Goal: Task Accomplishment & Management: Manage account settings

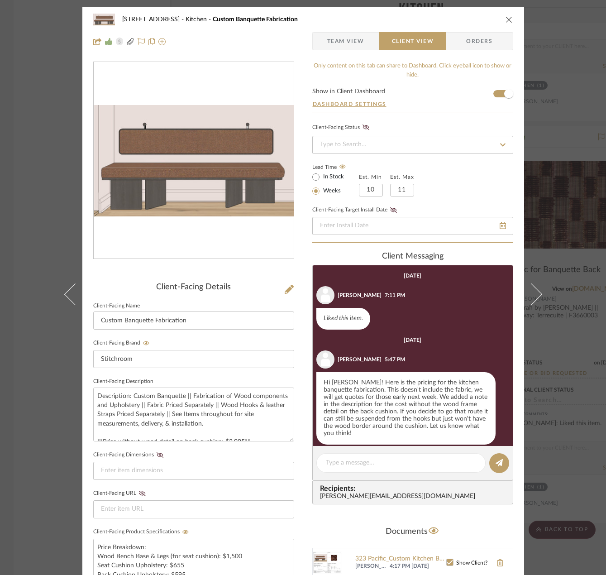
scroll to position [294, 0]
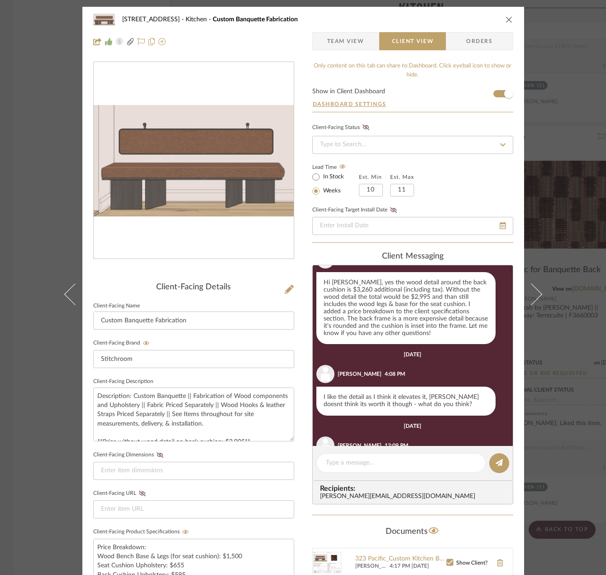
click at [586, 122] on div "24080 - 323 Pacific Avenue Kitchen Custom Banquette Fabrication Team View Clien…" at bounding box center [303, 287] width 606 height 575
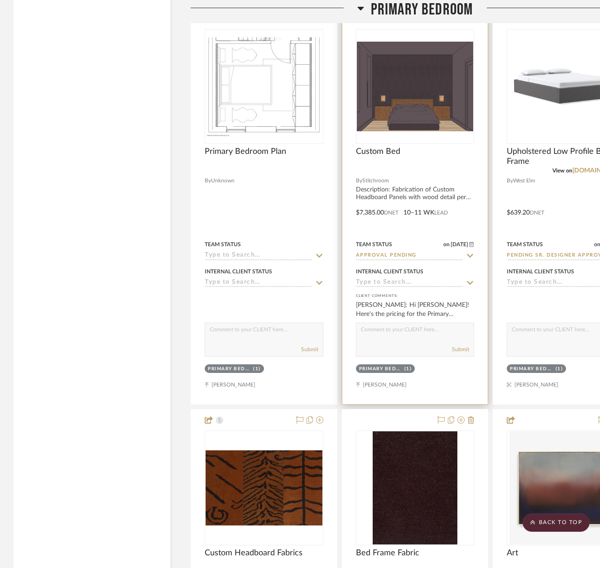
scroll to position [6877, 0]
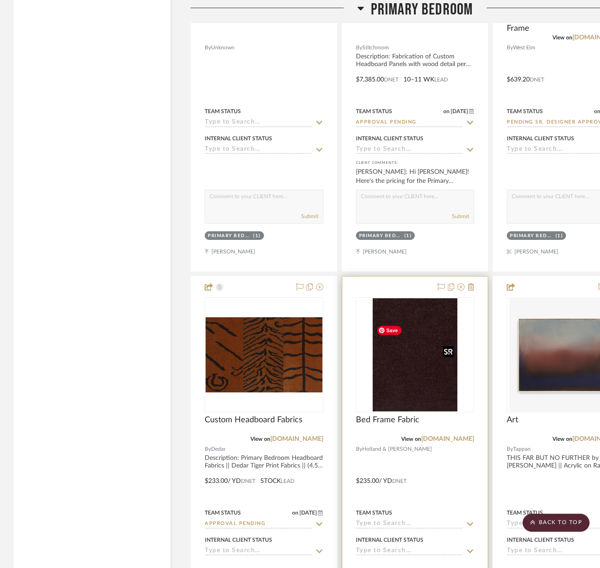
click at [452, 398] on img "0" at bounding box center [414, 354] width 85 height 113
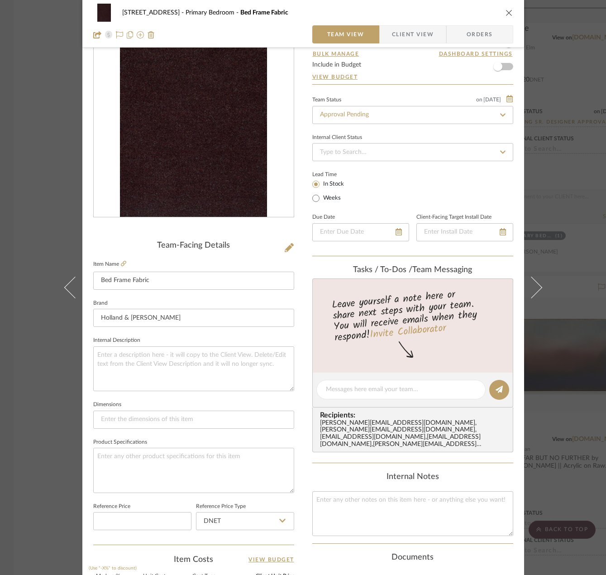
scroll to position [0, 0]
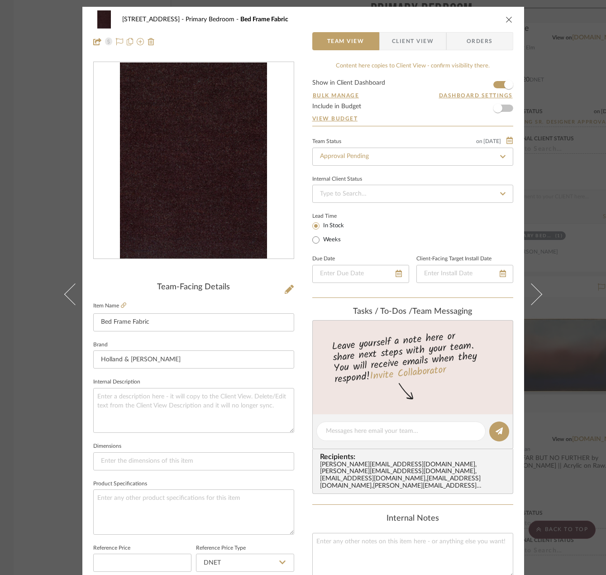
click at [392, 36] on span "Client View" at bounding box center [413, 41] width 42 height 18
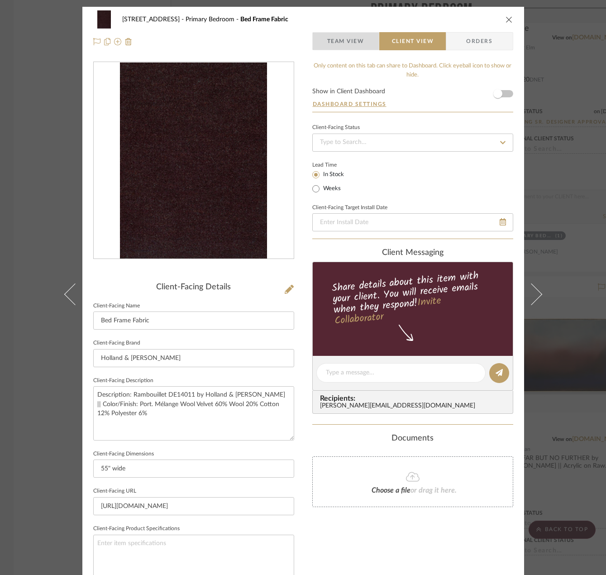
drag, startPoint x: 352, startPoint y: 34, endPoint x: 373, endPoint y: 32, distance: 21.8
click at [353, 33] on span "Team View" at bounding box center [345, 41] width 37 height 18
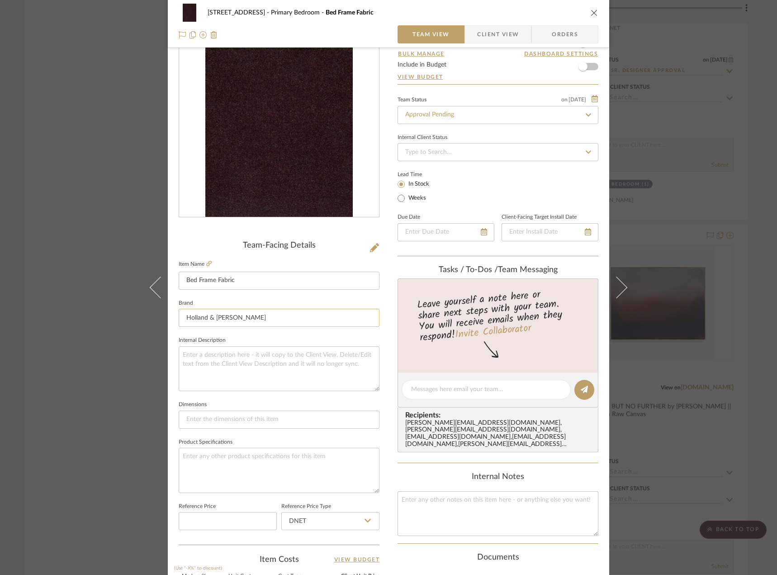
scroll to position [268, 0]
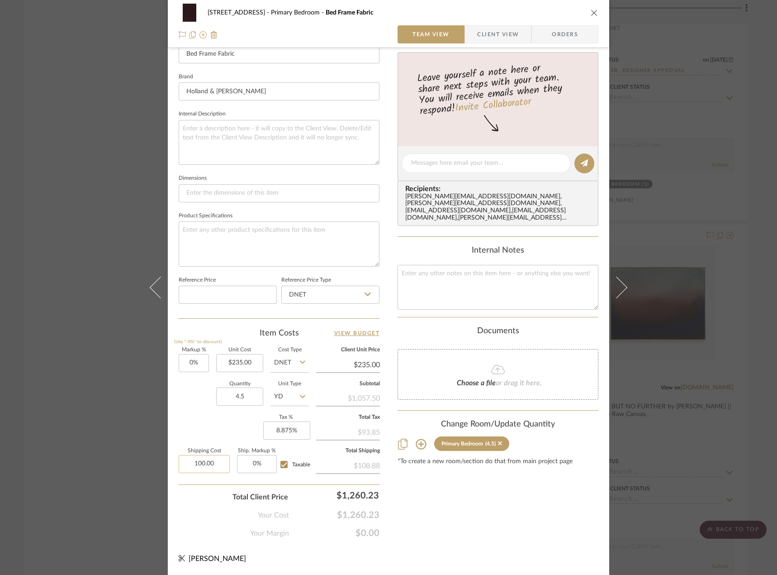
click at [220, 462] on input "100.00" at bounding box center [204, 464] width 51 height 18
type input "$137.86"
click at [200, 396] on div "Quantity 4.5 Unit Type YD" at bounding box center [244, 397] width 130 height 32
drag, startPoint x: 445, startPoint y: 162, endPoint x: 451, endPoint y: 179, distance: 18.2
click at [451, 178] on editor-of-message at bounding box center [498, 163] width 201 height 35
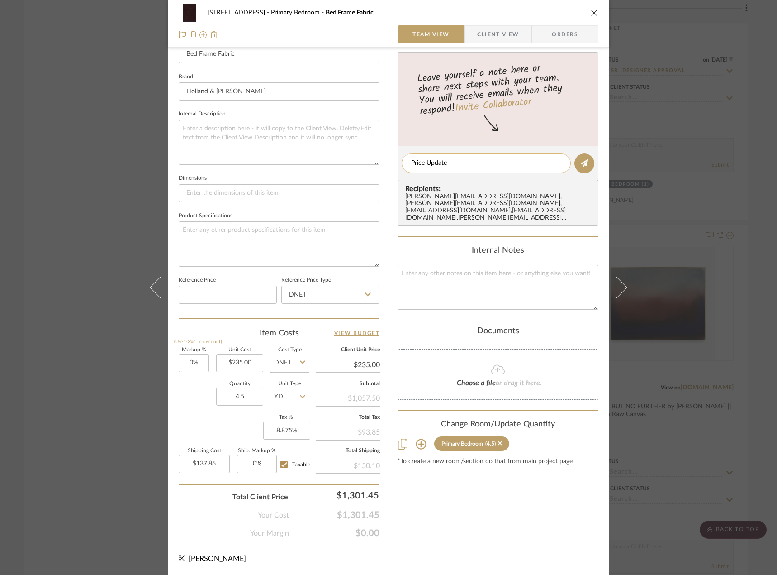
type textarea "Price Updated"
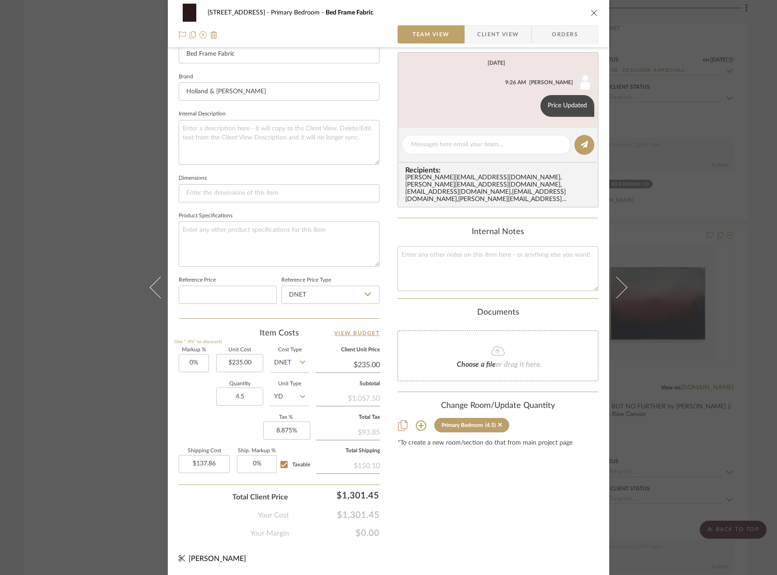
drag, startPoint x: 763, startPoint y: 76, endPoint x: 357, endPoint y: 100, distance: 406.1
click at [605, 76] on div "24080 - 323 Pacific Avenue Primary Bedroom Bed Frame Fabric Team View Client Vi…" at bounding box center [388, 287] width 777 height 575
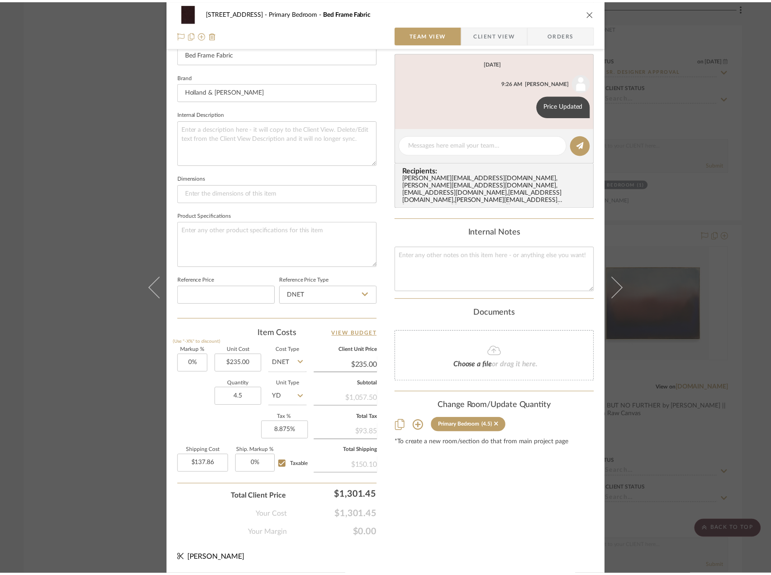
scroll to position [6877, 0]
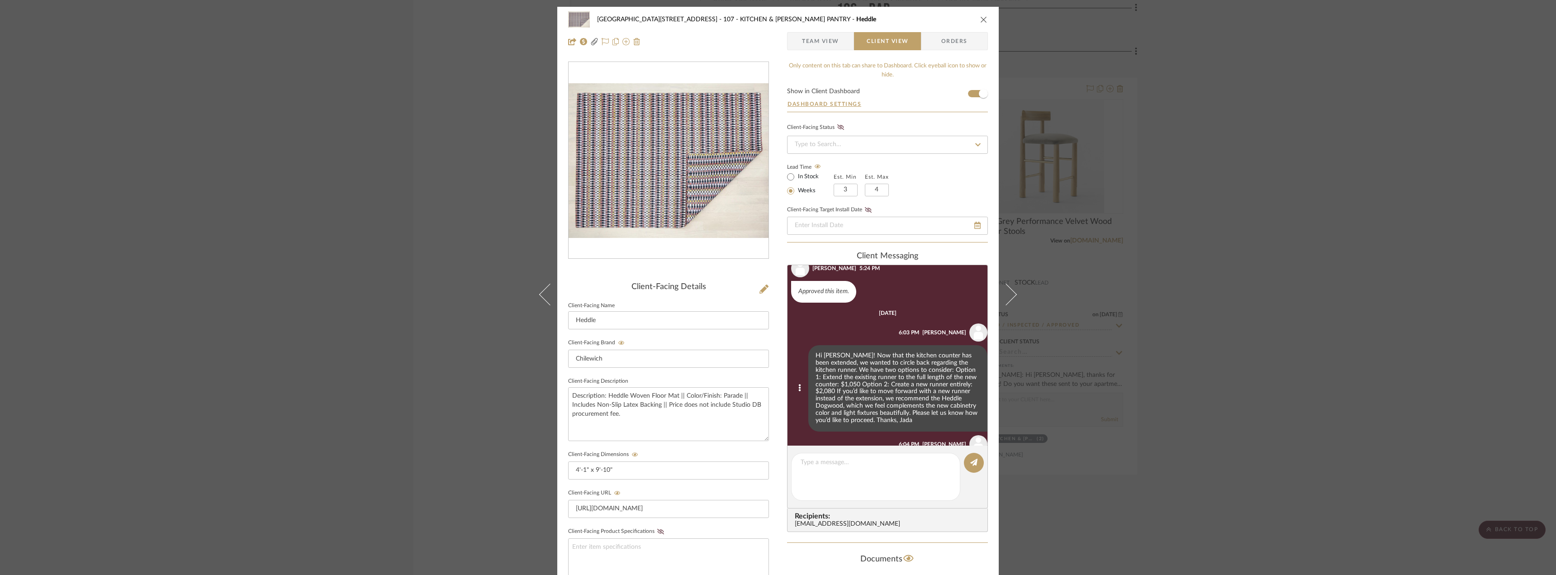
scroll to position [781, 0]
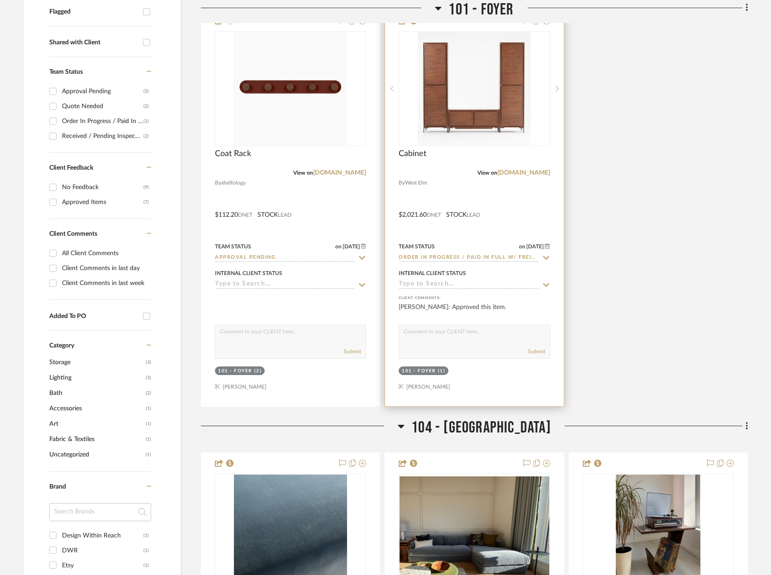
scroll to position [361, 0]
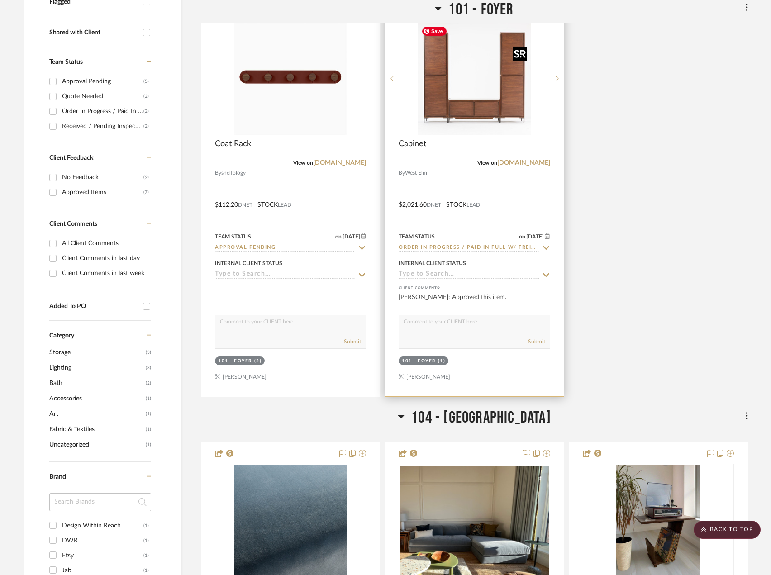
click at [0, 0] on img at bounding box center [0, 0] width 0 height 0
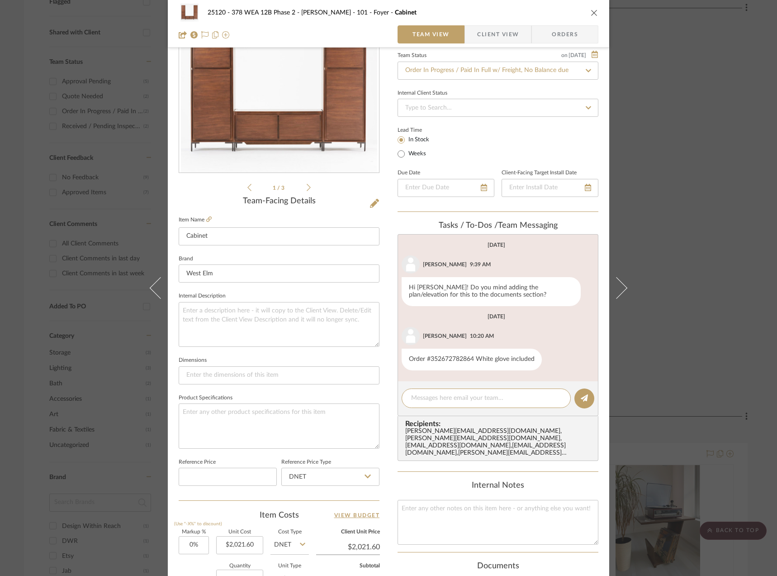
scroll to position [0, 0]
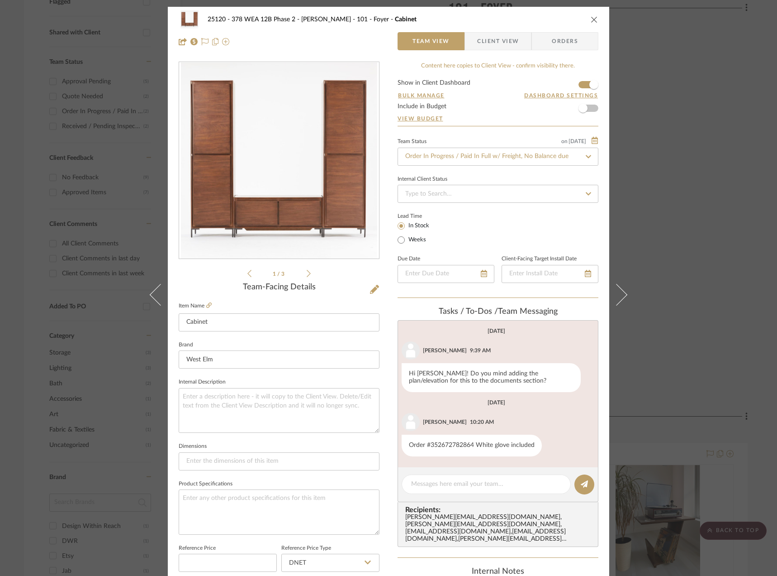
click at [652, 116] on div "25120 - 378 WEA 12B Phase 2 - Mautner 101 - Foyer Cabinet Team View Client View…" at bounding box center [388, 288] width 777 height 576
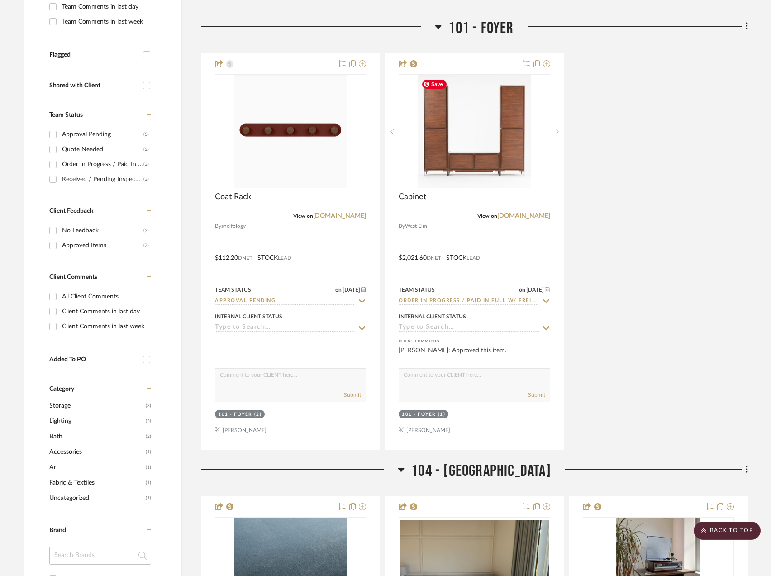
scroll to position [270, 0]
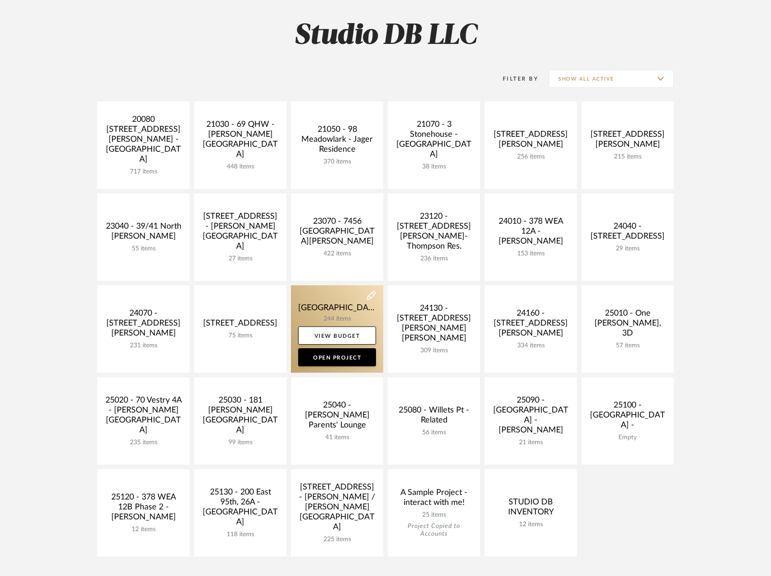
scroll to position [136, 0]
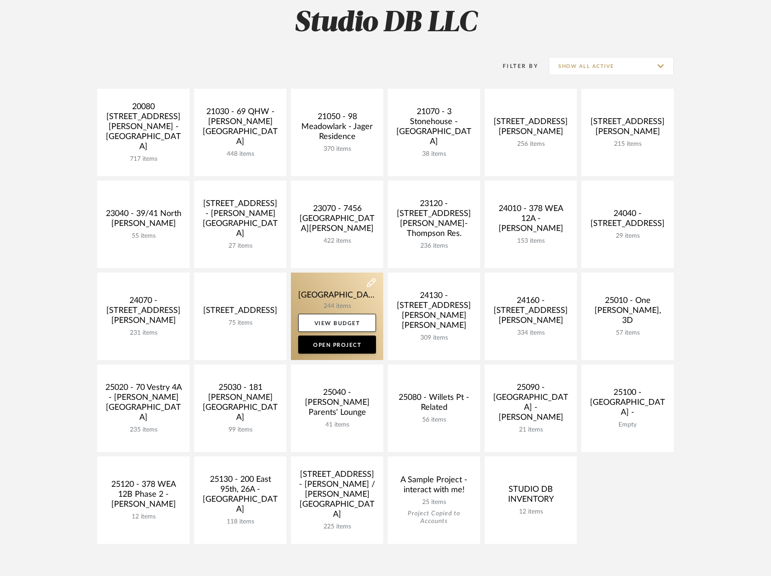
click at [336, 296] on link at bounding box center [337, 315] width 92 height 87
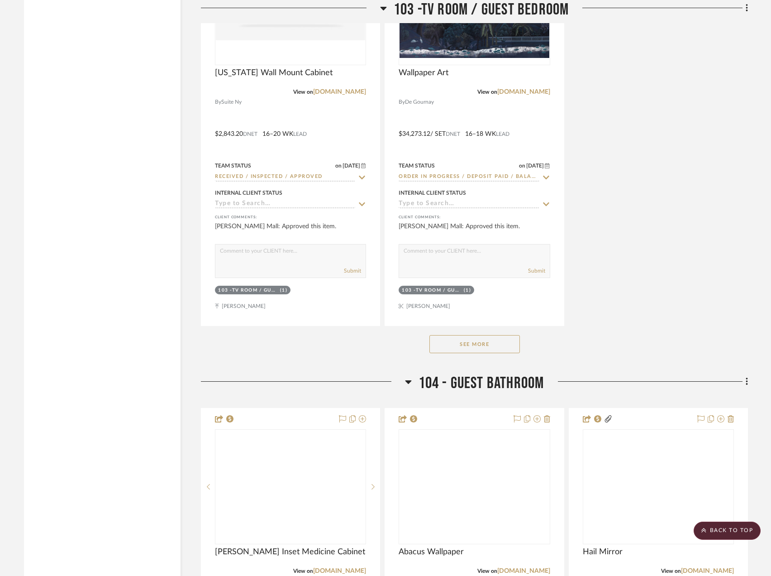
scroll to position [5068, 0]
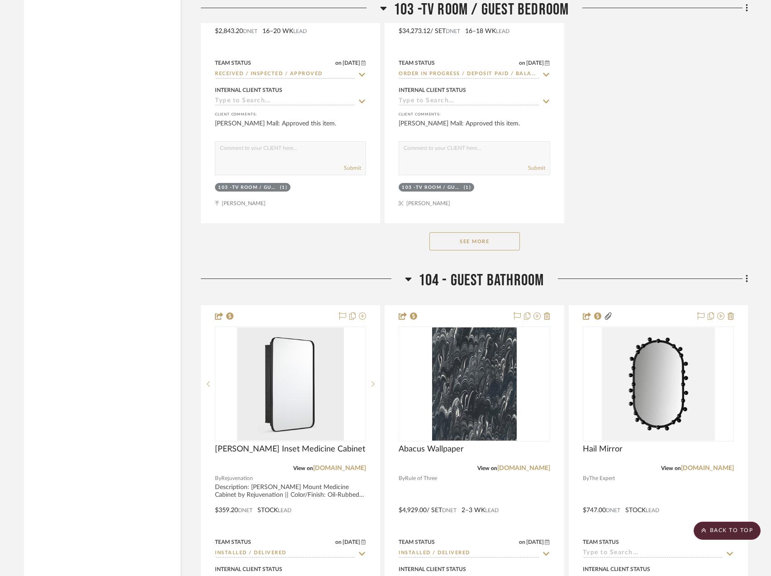
click at [481, 245] on button "See More" at bounding box center [474, 241] width 90 height 18
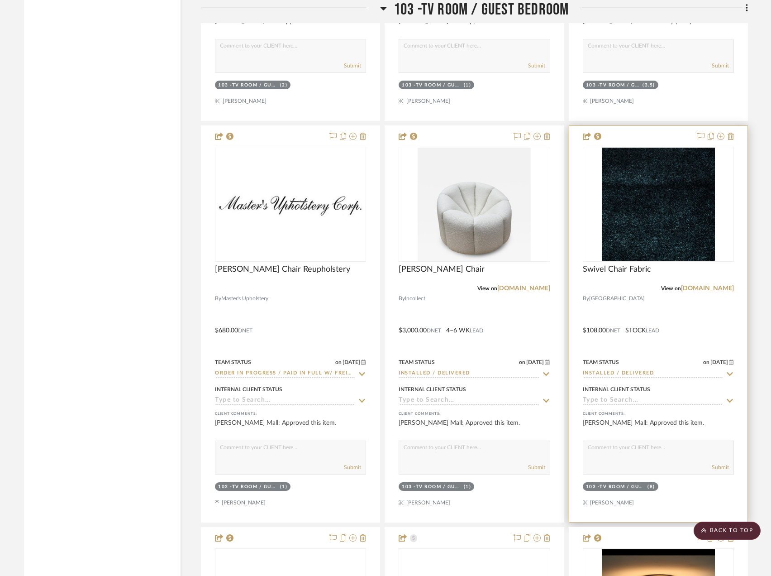
scroll to position [6289, 0]
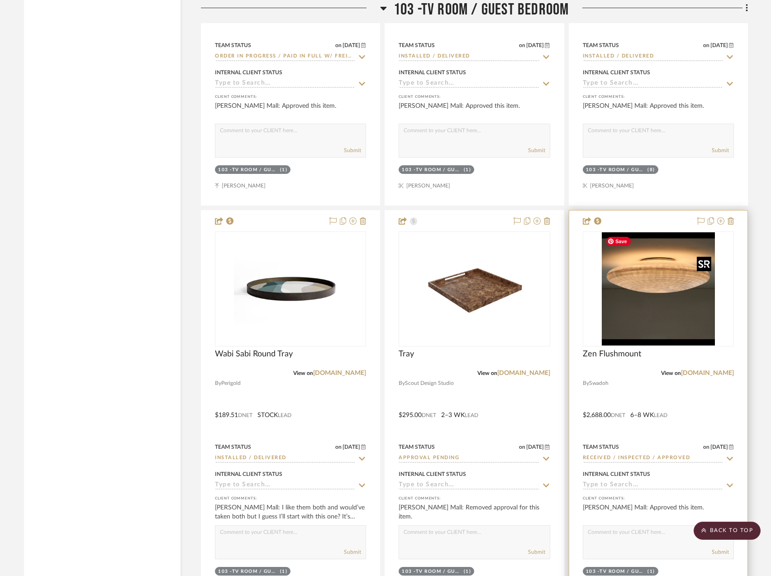
click at [686, 277] on img "0" at bounding box center [658, 288] width 113 height 113
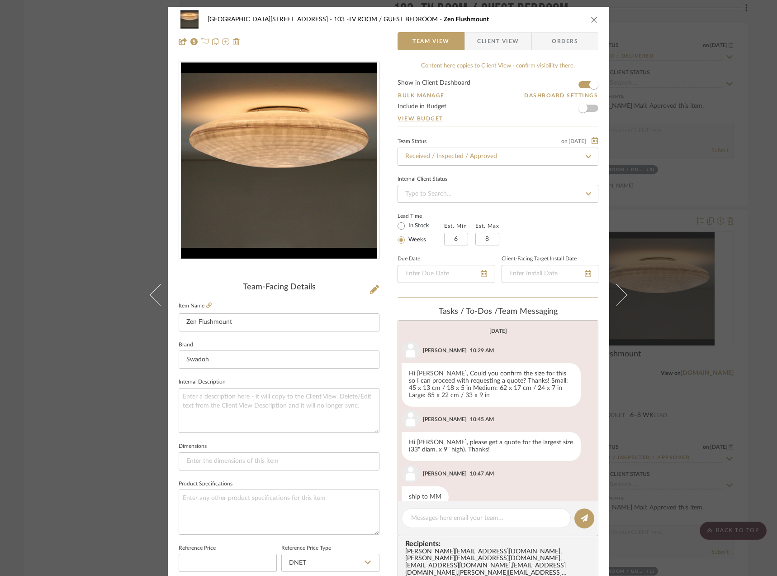
scroll to position [219, 0]
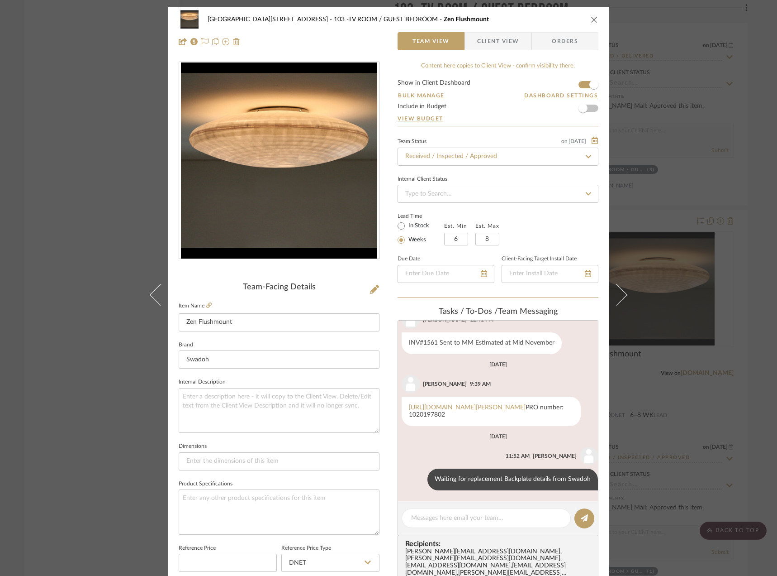
drag, startPoint x: 498, startPoint y: 50, endPoint x: 491, endPoint y: 78, distance: 28.4
click at [499, 50] on div "24100 - 1175 Park Avenue - Mall 103 -TV ROOM / GUEST BEDROOM Zen Flushmount Tea…" at bounding box center [389, 31] width 442 height 48
click at [500, 47] on span "Client View" at bounding box center [498, 41] width 42 height 18
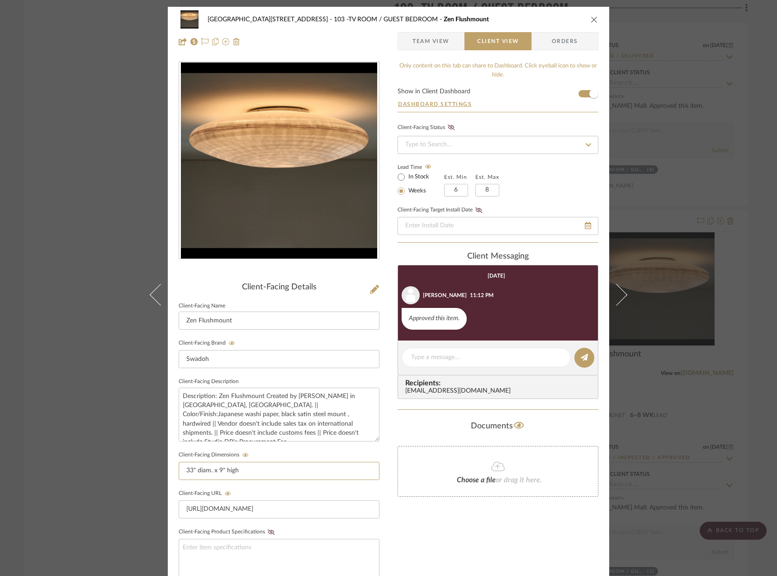
drag, startPoint x: 244, startPoint y: 470, endPoint x: 121, endPoint y: 485, distance: 124.0
click at [121, 485] on div "24100 - 1175 Park Avenue - Mall 103 -TV ROOM / GUEST BEDROOM Zen Flushmount Tea…" at bounding box center [388, 288] width 777 height 576
drag, startPoint x: 452, startPoint y: 38, endPoint x: 447, endPoint y: 46, distance: 9.2
click at [451, 38] on span "Team View" at bounding box center [431, 41] width 66 height 18
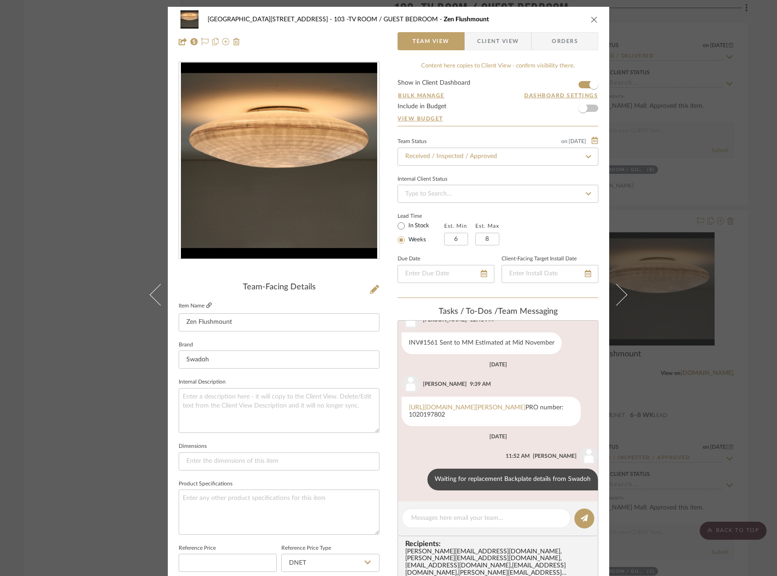
click at [207, 302] on link at bounding box center [208, 306] width 5 height 8
drag, startPoint x: 91, startPoint y: 169, endPoint x: 93, endPoint y: 164, distance: 5.1
click at [93, 165] on div "24100 - 1175 Park Avenue - Mall 103 -TV ROOM / GUEST BEDROOM Zen Flushmount Tea…" at bounding box center [388, 288] width 777 height 576
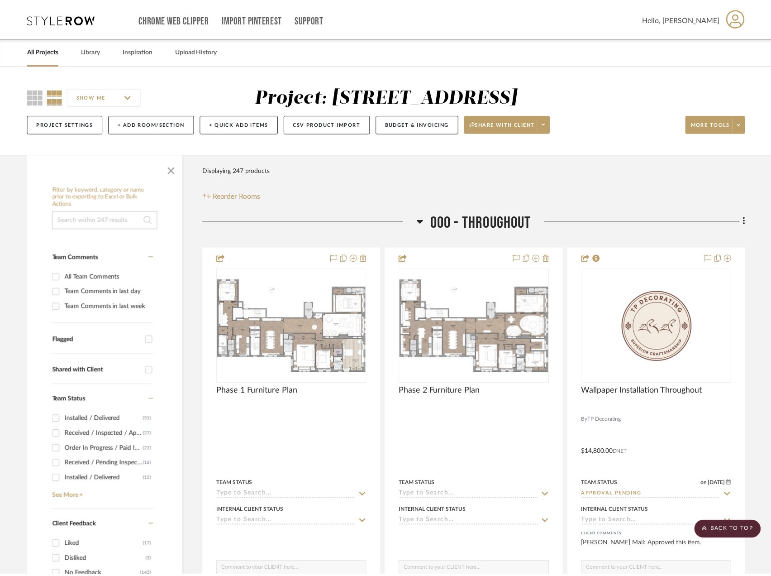
scroll to position [6289, 0]
